Goal: Transaction & Acquisition: Subscribe to service/newsletter

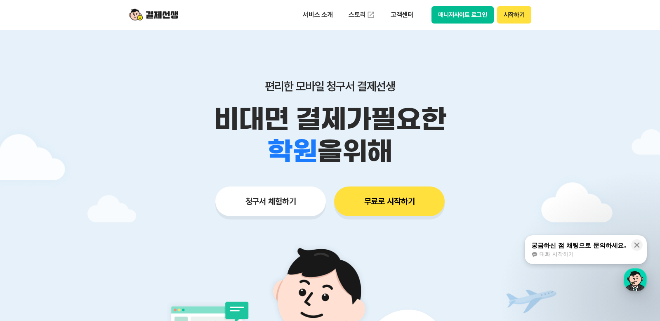
click at [408, 208] on button "무료로 시작하기" at bounding box center [389, 202] width 111 height 30
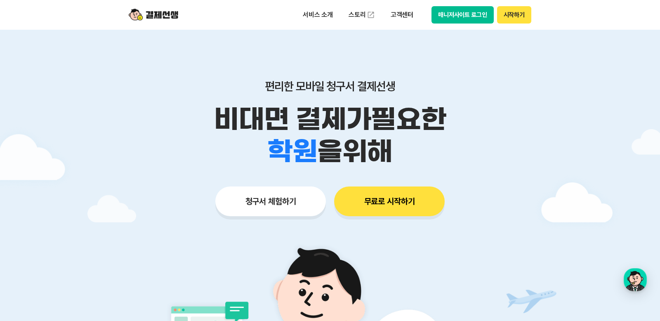
click at [516, 19] on button "시작하기" at bounding box center [514, 14] width 34 height 17
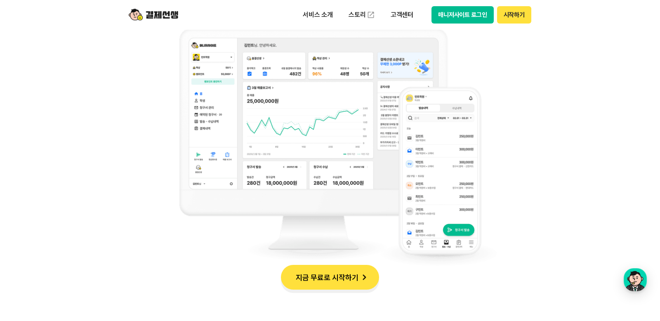
scroll to position [690, 0]
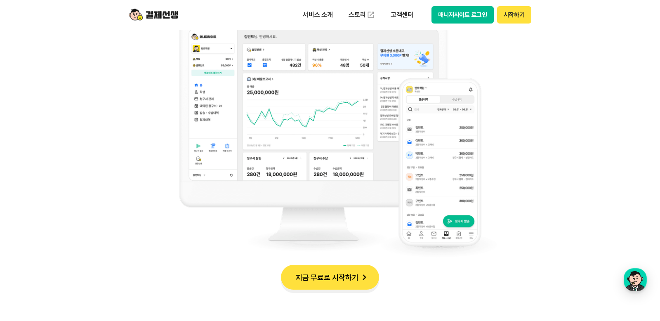
click at [338, 271] on button "지금 무료로 시작하기" at bounding box center [330, 277] width 98 height 25
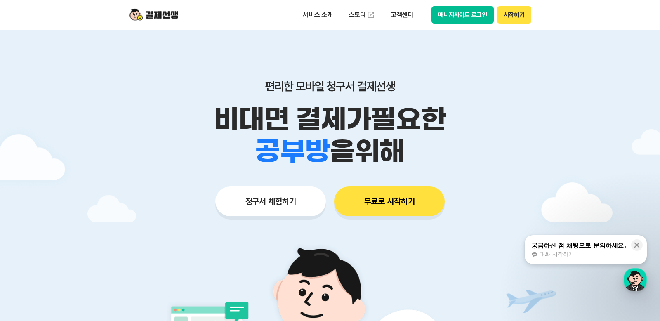
click at [412, 210] on button "무료로 시작하기" at bounding box center [389, 202] width 111 height 30
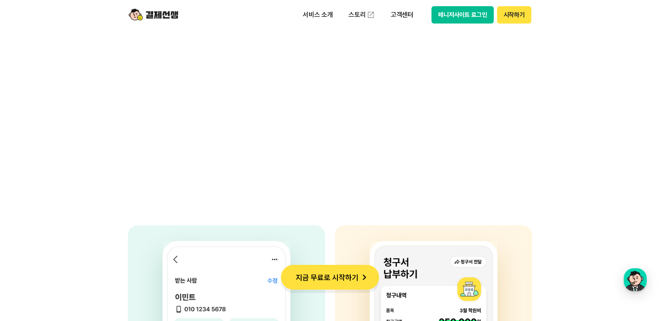
scroll to position [1913, 0]
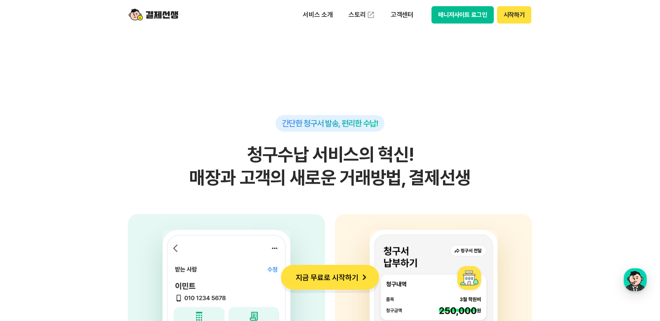
click at [458, 17] on button "매니저사이트 로그인" at bounding box center [463, 14] width 62 height 17
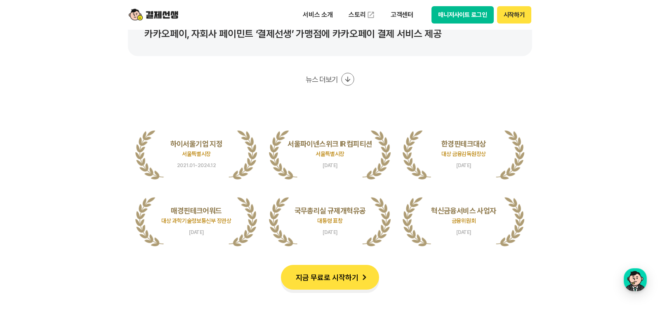
scroll to position [1637, 0]
